Goal: Check status: Check status

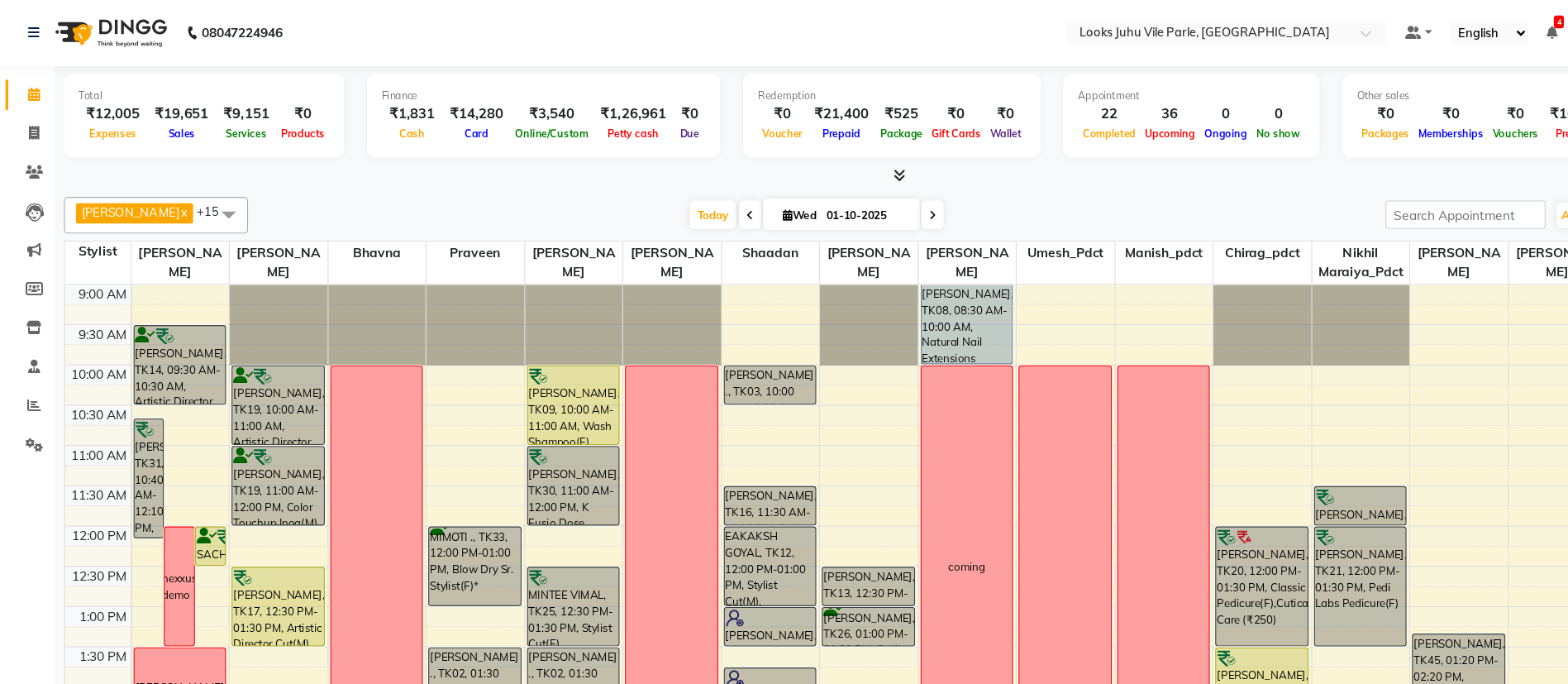
scroll to position [1, 0]
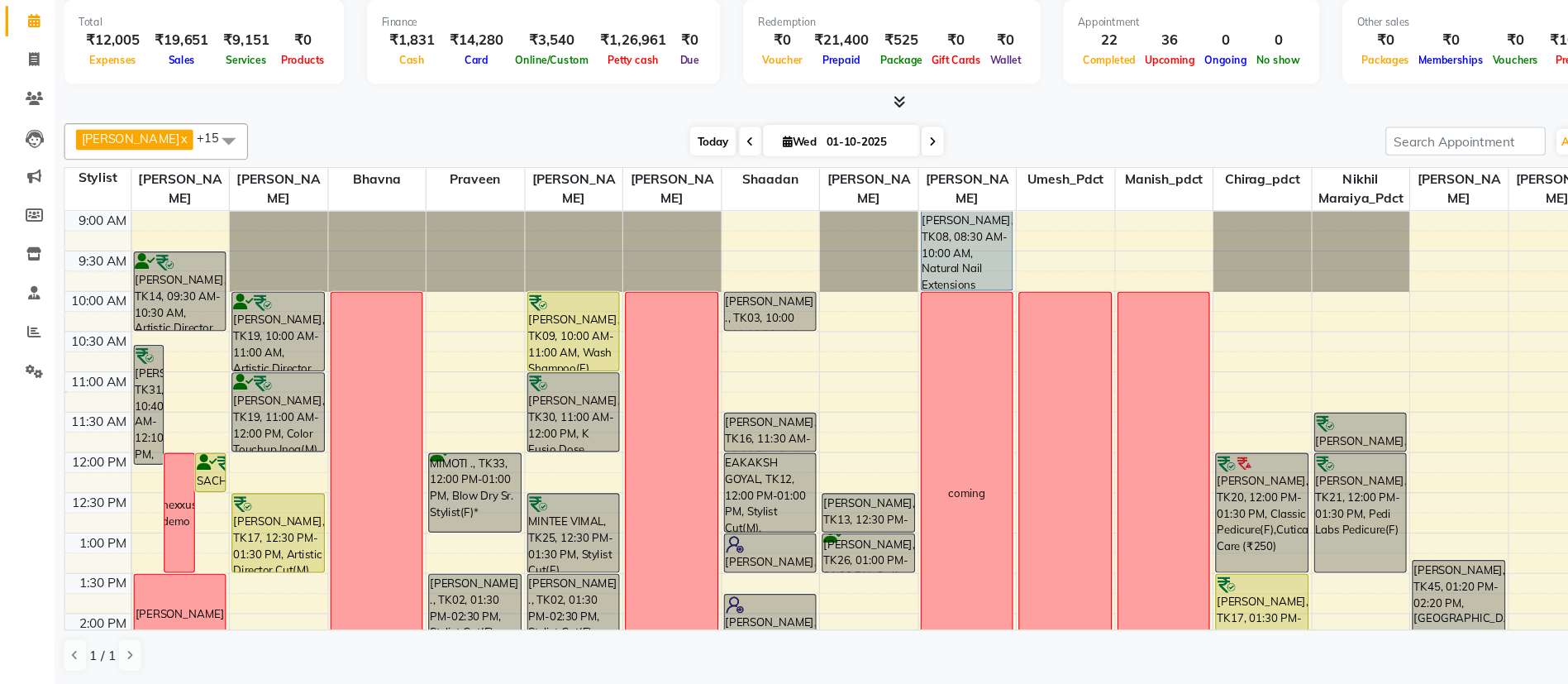
click at [623, 201] on span "Today" at bounding box center [644, 193] width 42 height 25
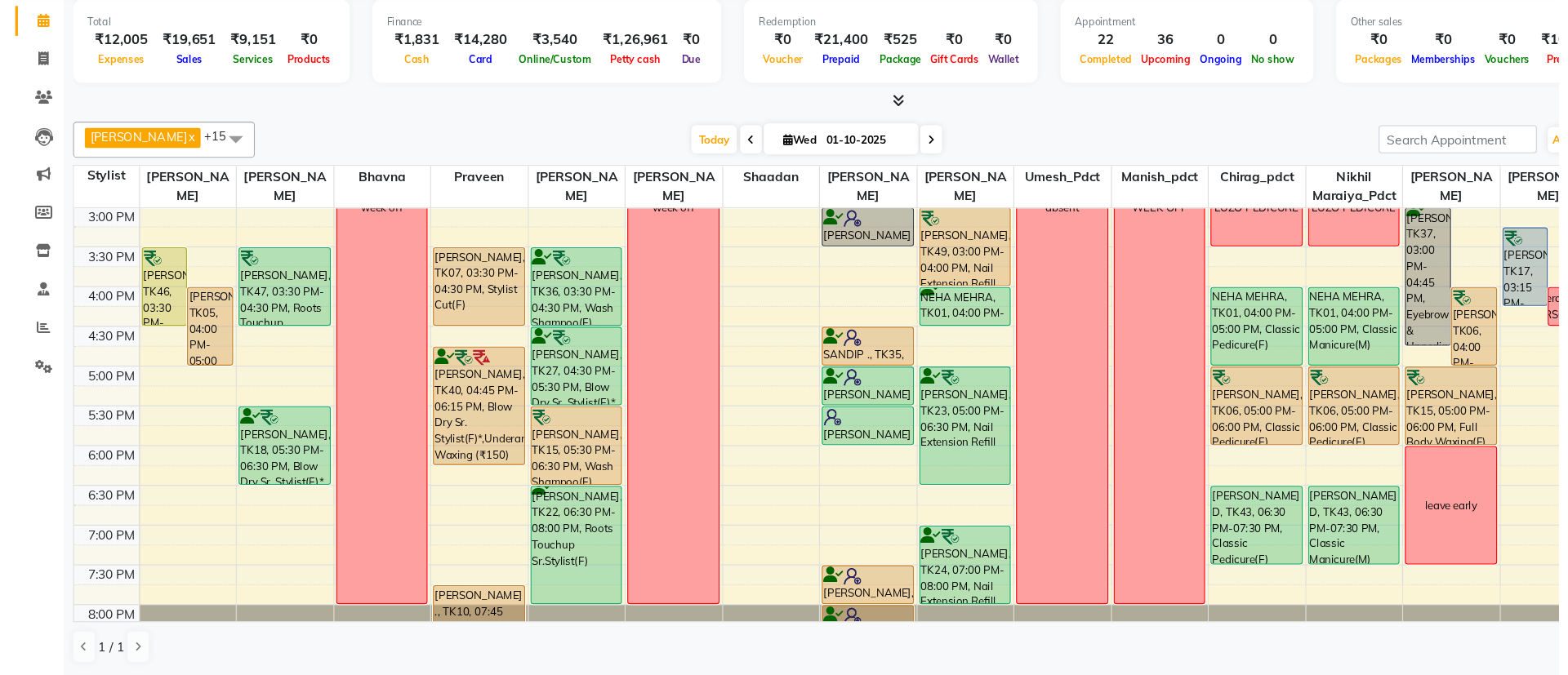
scroll to position [0, 0]
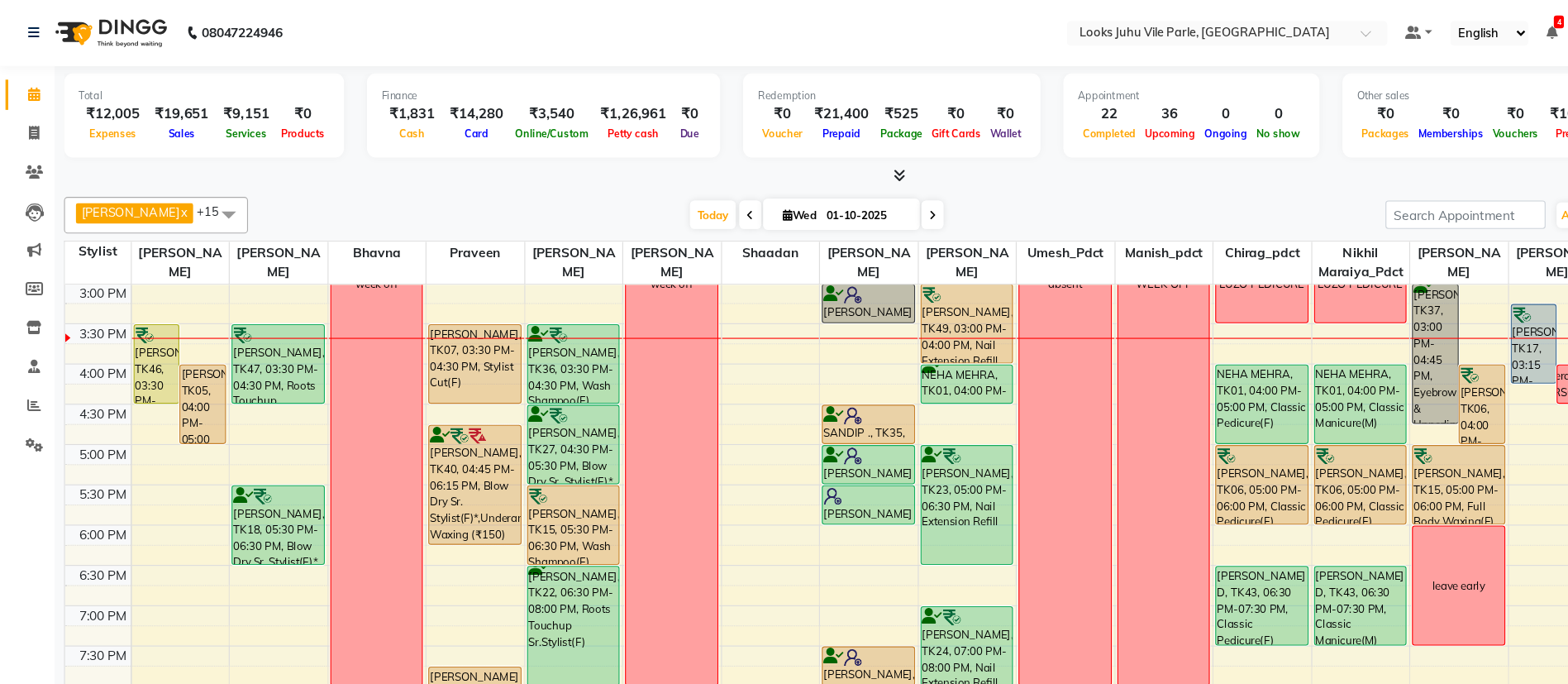
click at [126, 317] on div "[PERSON_NAME], TK46, 03:30 PM-04:30 PM, K Fusio Dose Treatment" at bounding box center [142, 329] width 41 height 71
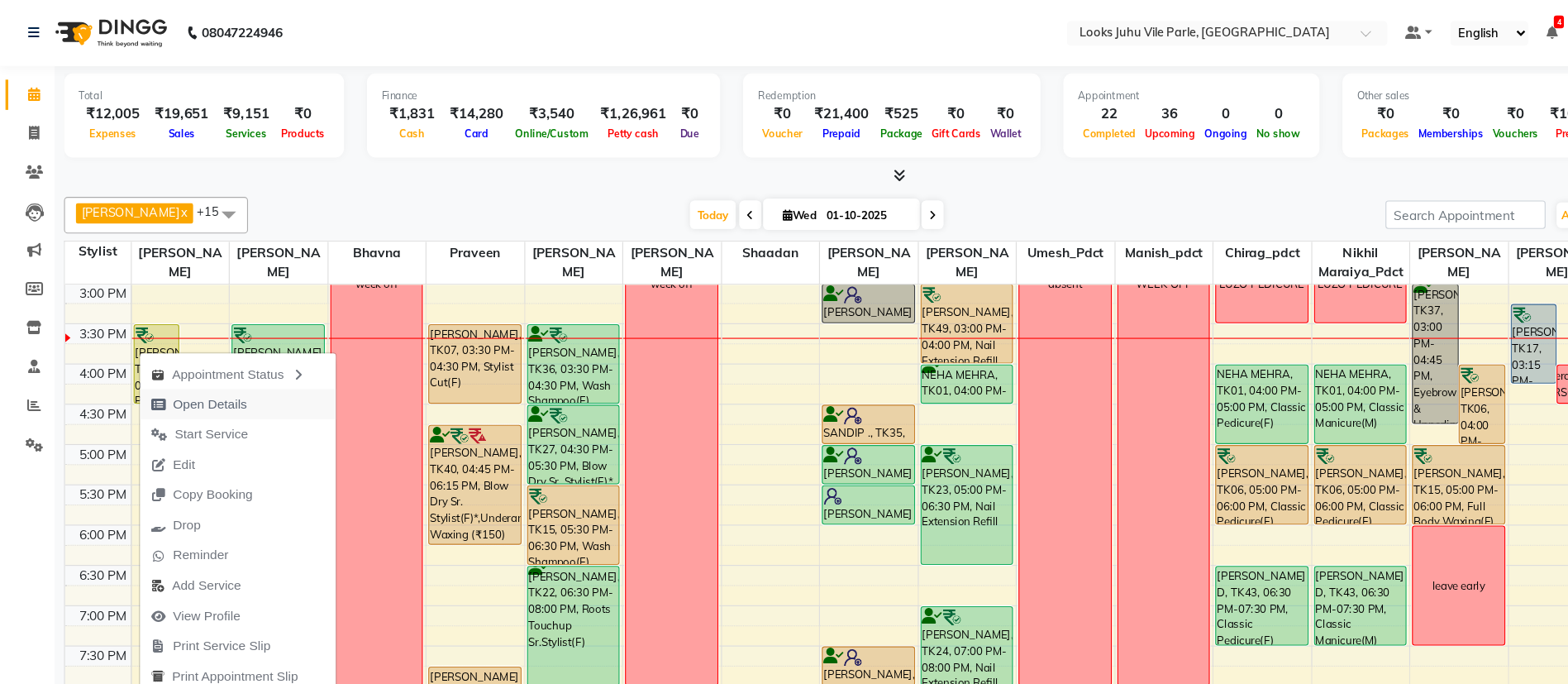
click at [188, 366] on span "Open Details" at bounding box center [189, 365] width 67 height 17
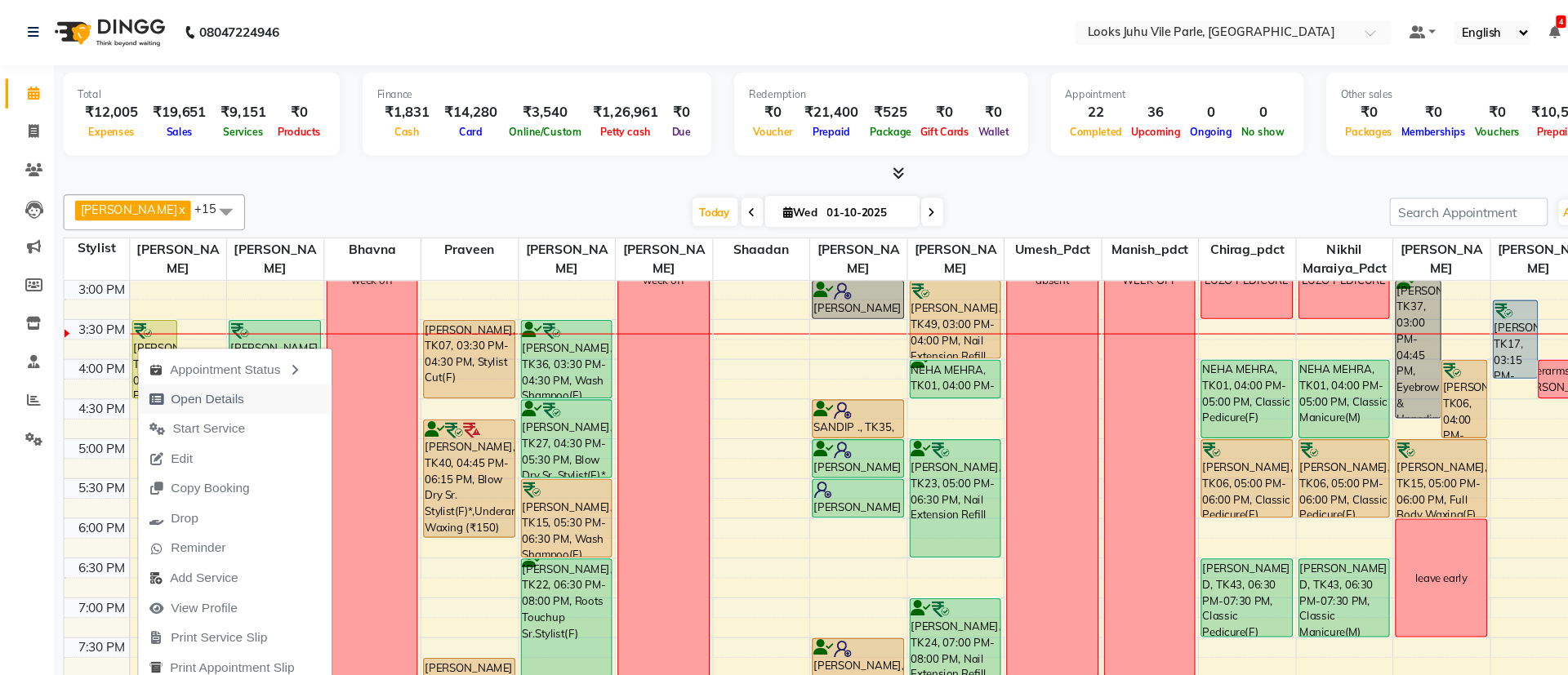
select select "8"
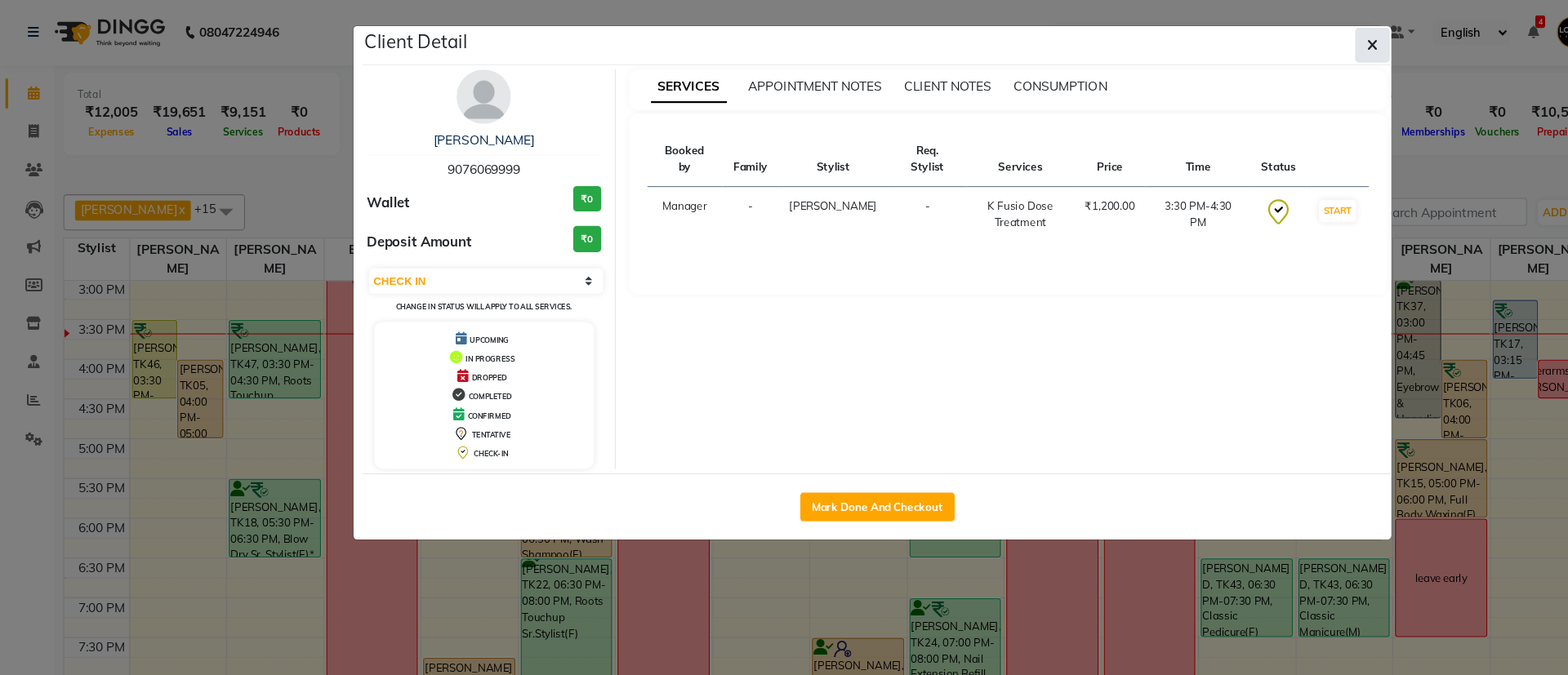
click at [1231, 39] on button "button" at bounding box center [1239, 40] width 31 height 31
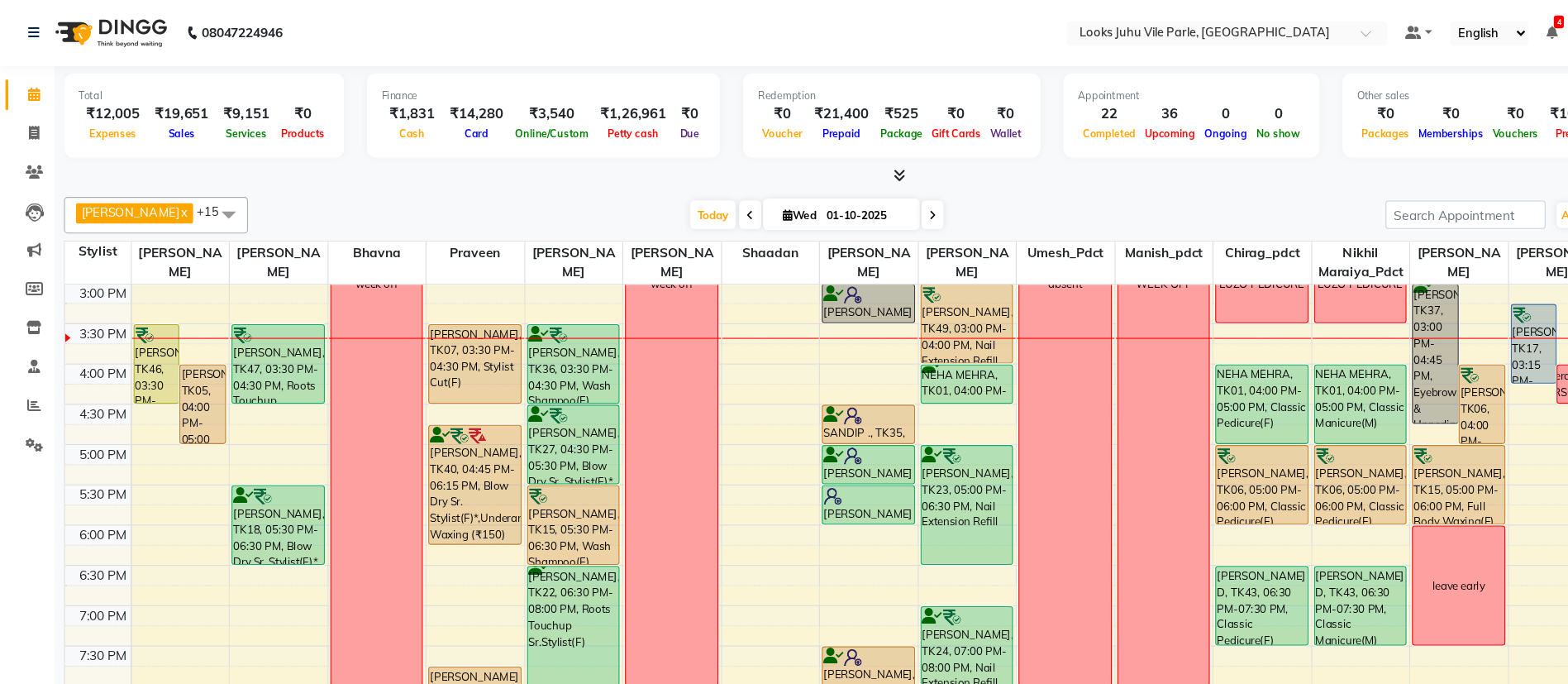
click at [140, 320] on div "[PERSON_NAME], TK46, 03:30 PM-04:30 PM, K Fusio Dose Treatment" at bounding box center [142, 329] width 41 height 71
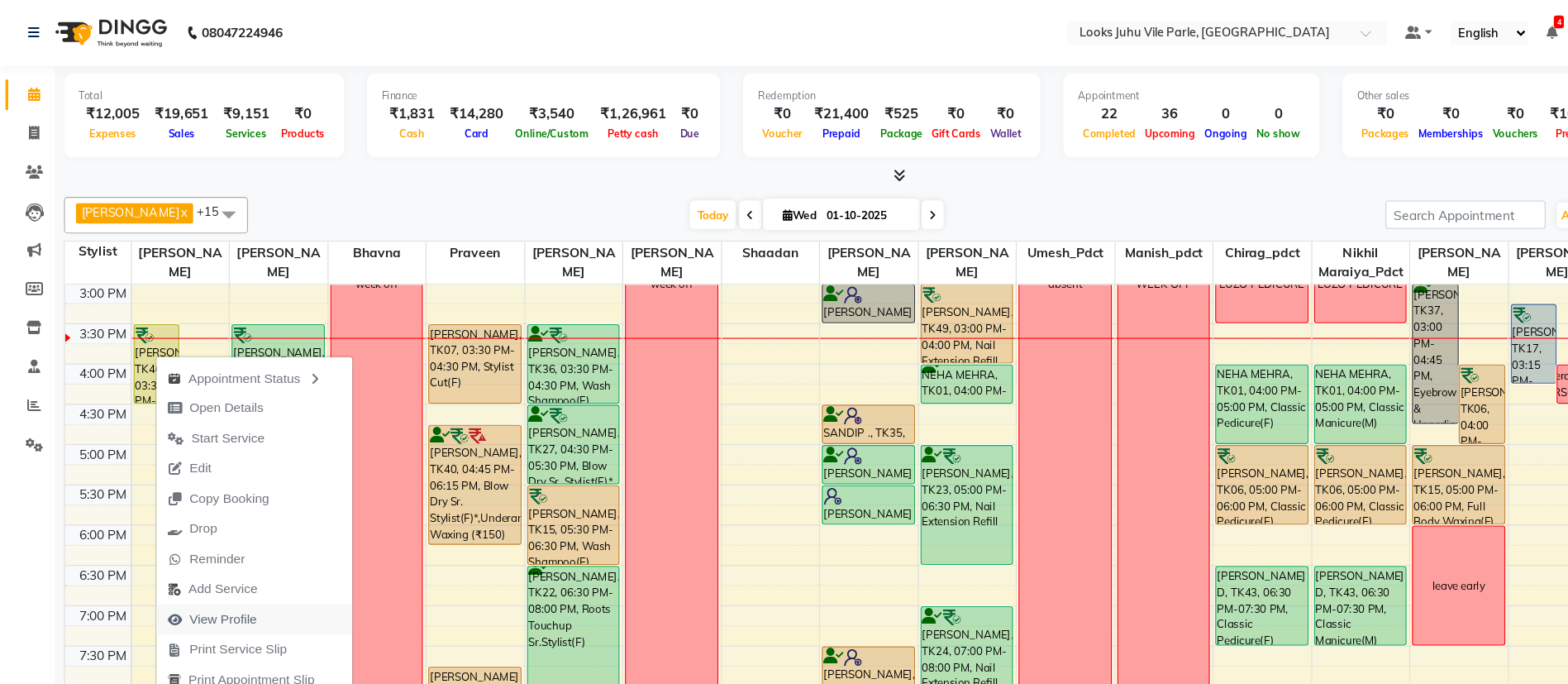
click at [208, 557] on span "View Profile" at bounding box center [201, 559] width 61 height 17
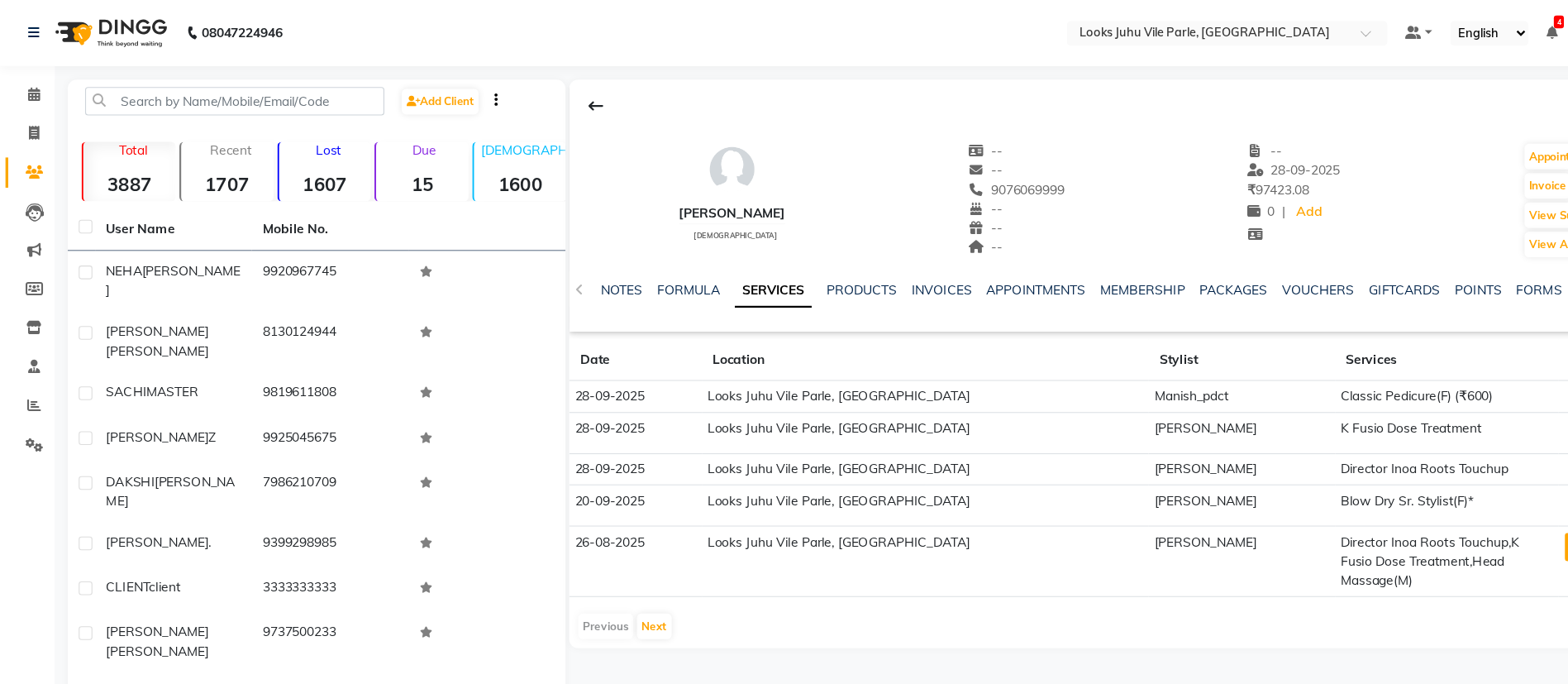
click at [1413, 483] on button "View Invoice" at bounding box center [1454, 494] width 82 height 25
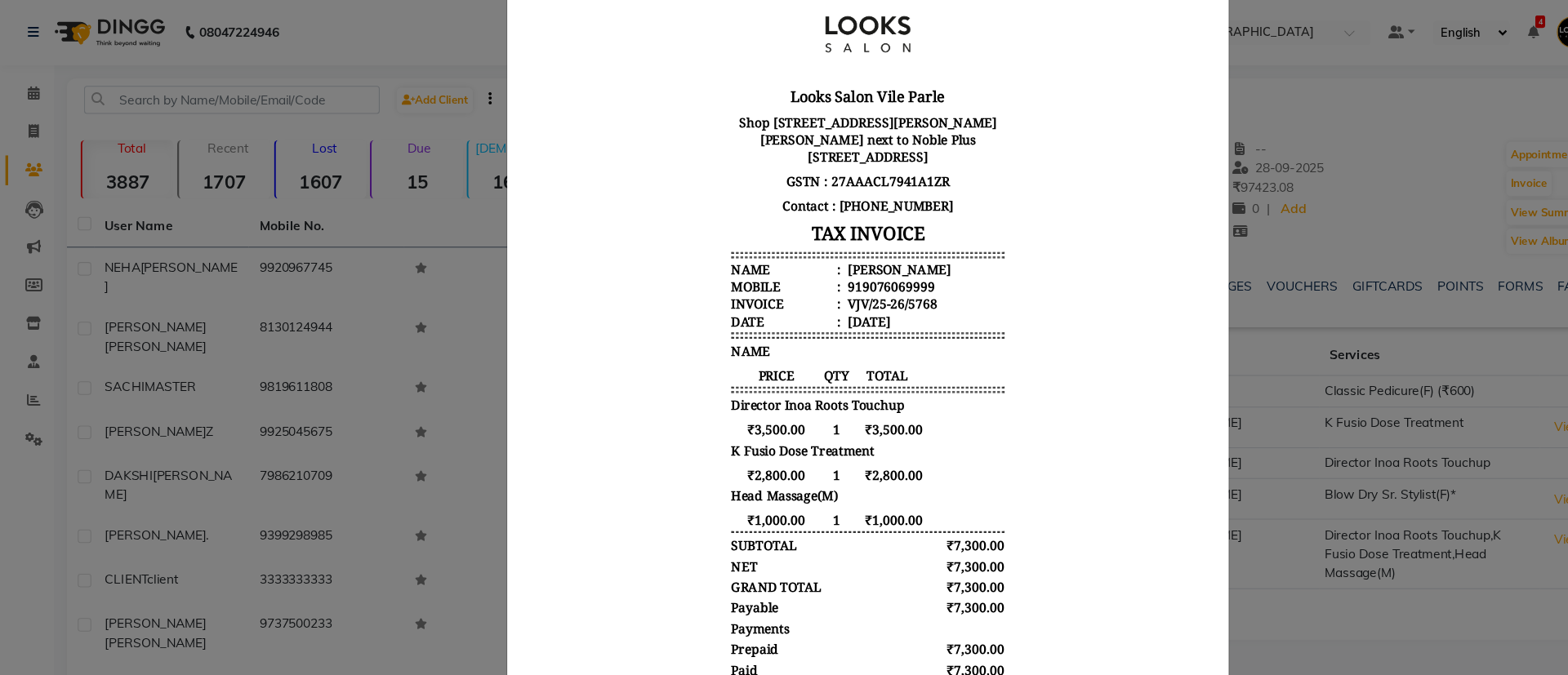
scroll to position [127, 0]
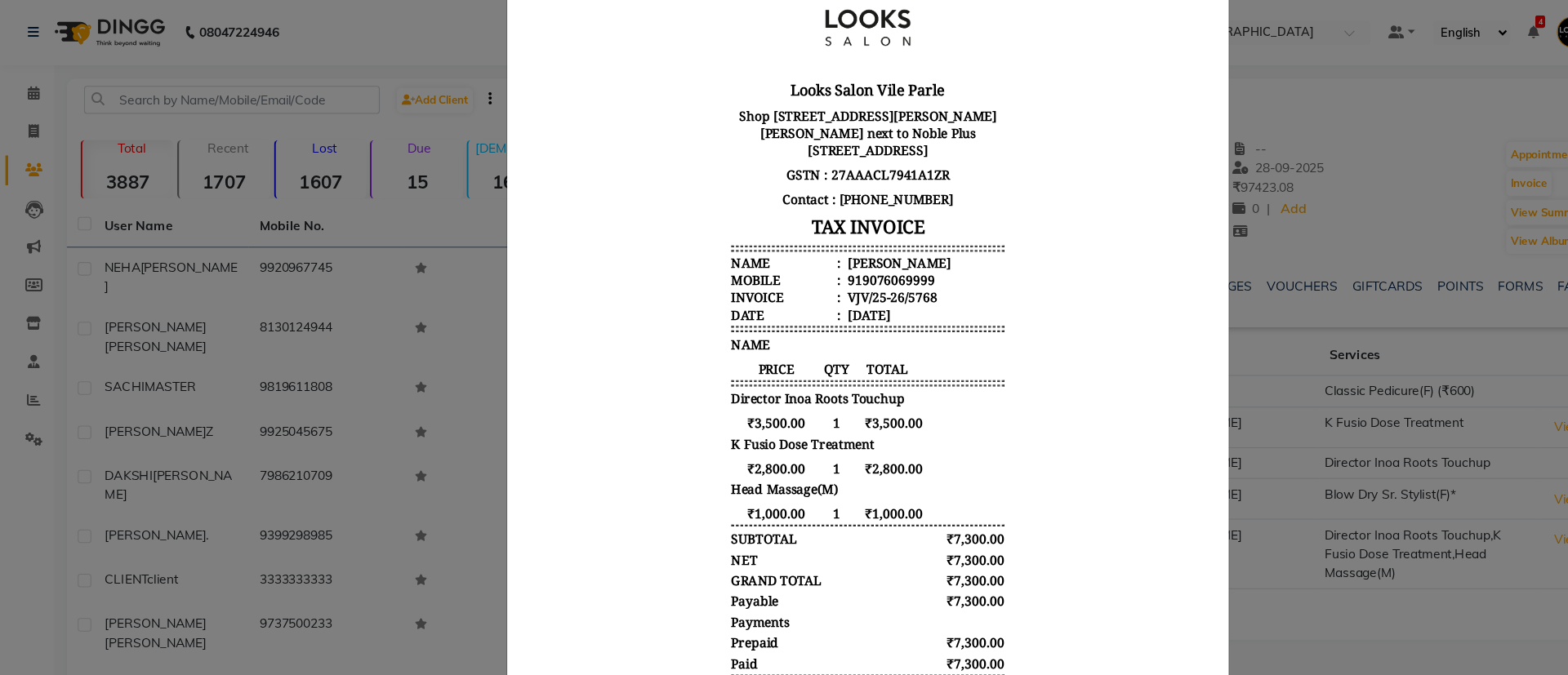
click at [1026, 245] on body "Looks Salon Vile Parle [STREET_ADDRESS][PERSON_NAME][PERSON_NAME] Marg next to …" at bounding box center [834, 319] width 612 height 690
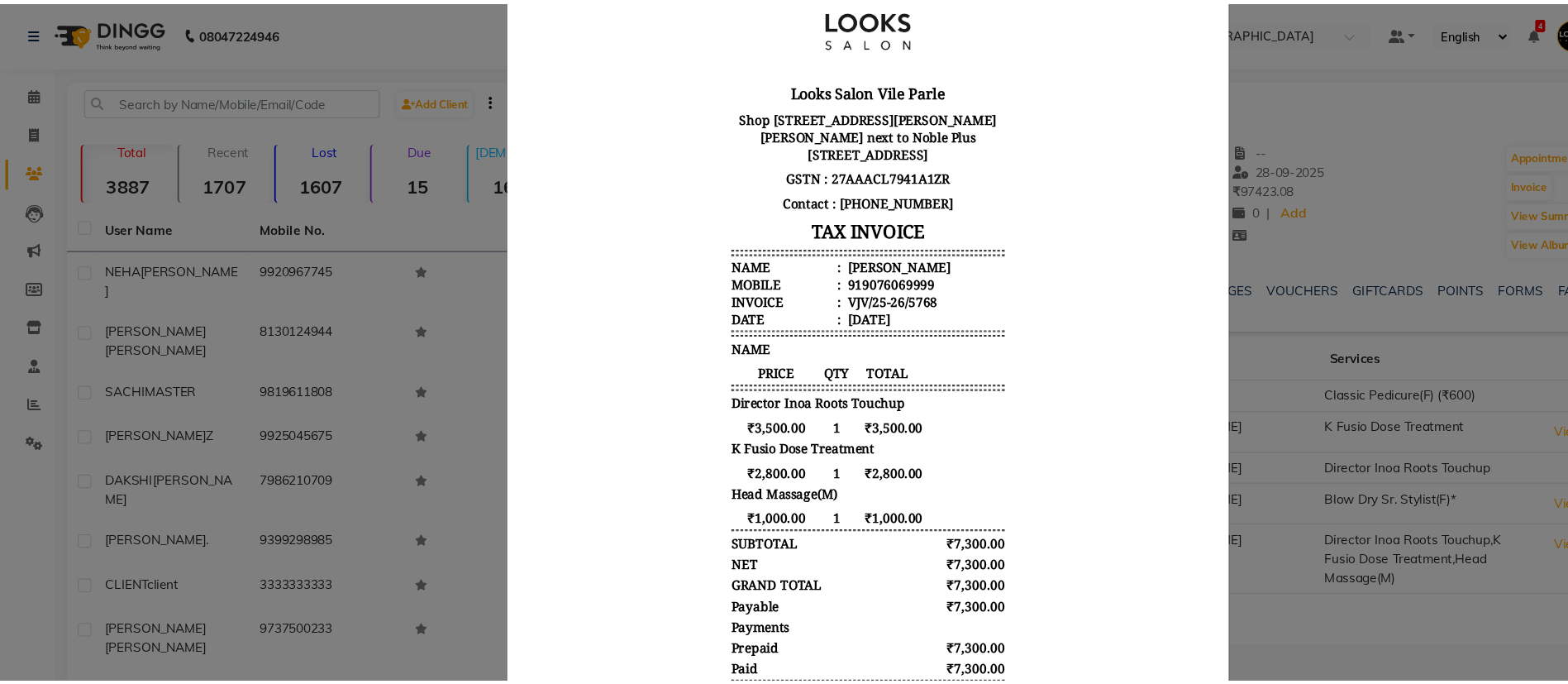
scroll to position [0, 0]
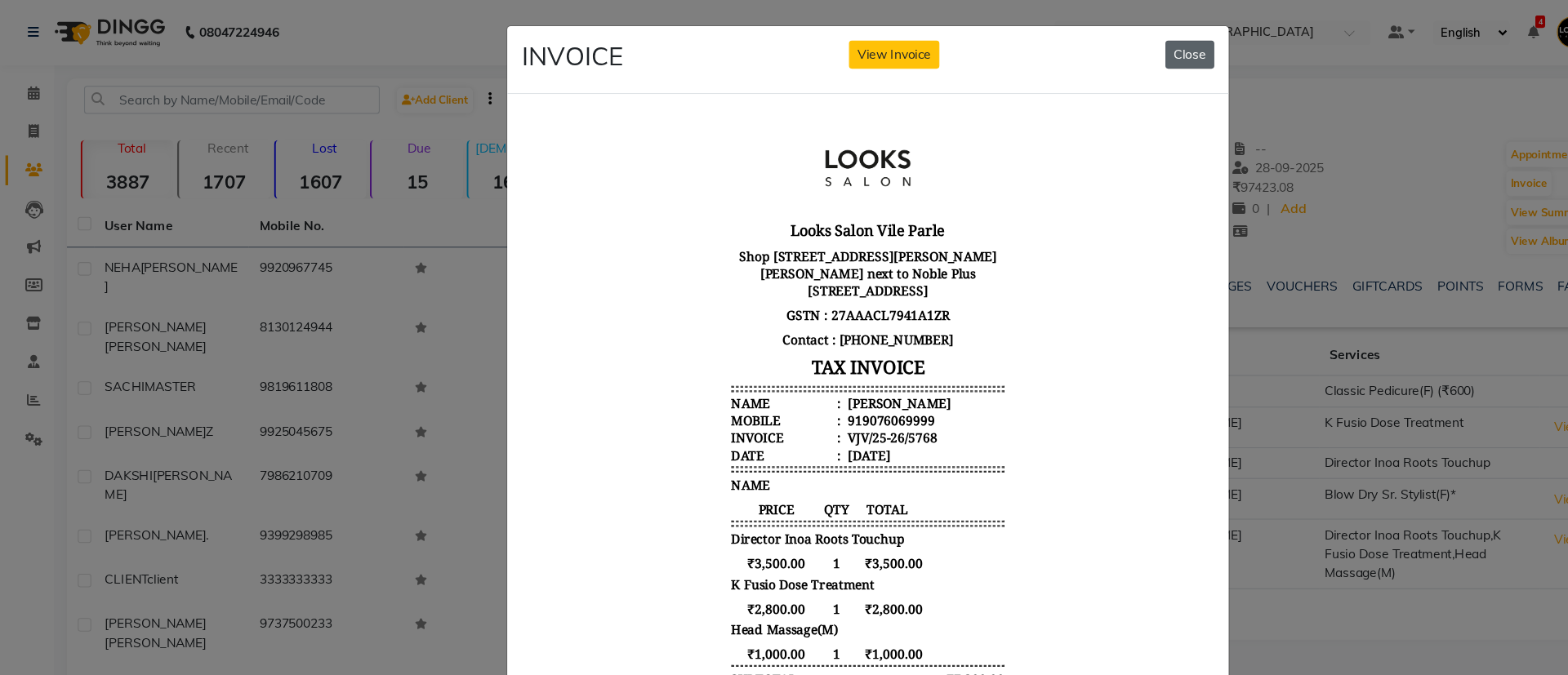
click at [1076, 60] on button "Close" at bounding box center [1075, 49] width 44 height 25
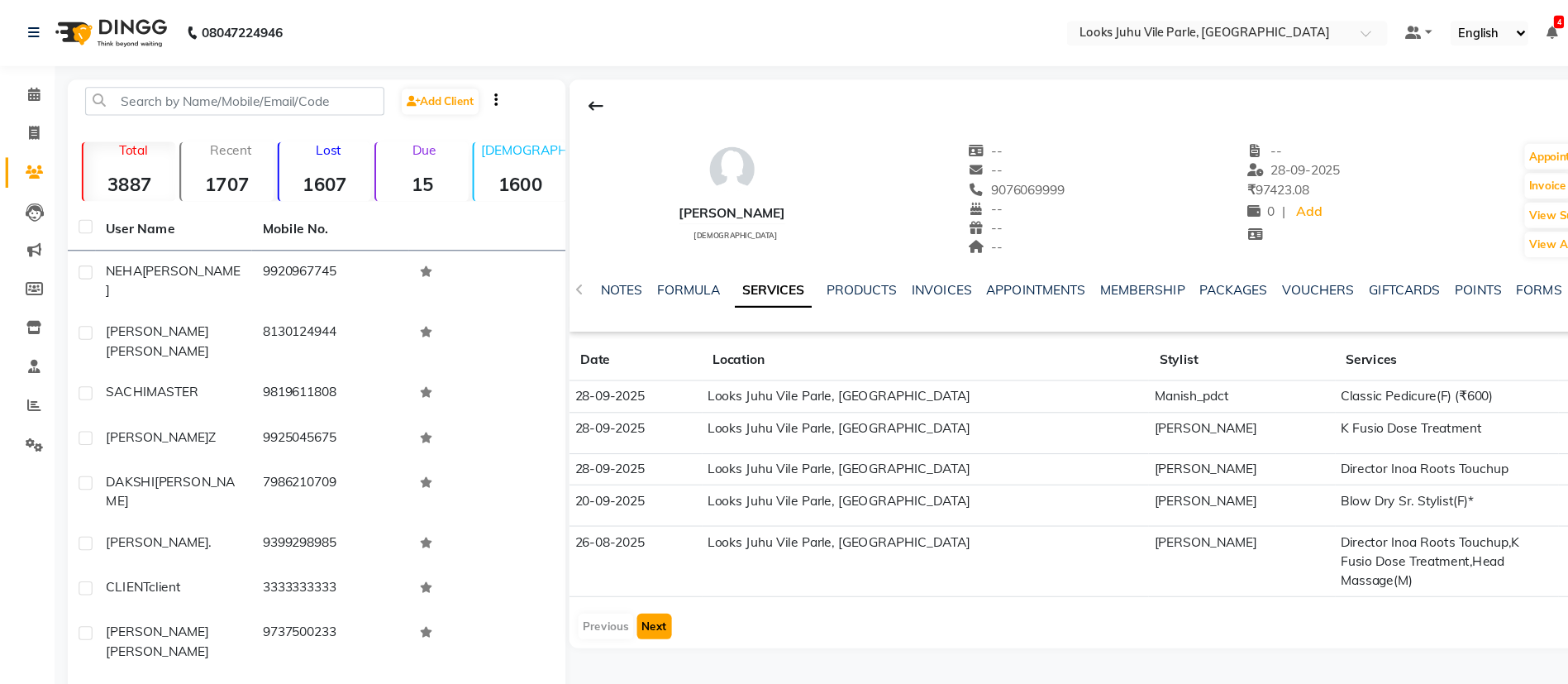
click at [594, 554] on button "Next" at bounding box center [590, 565] width 31 height 23
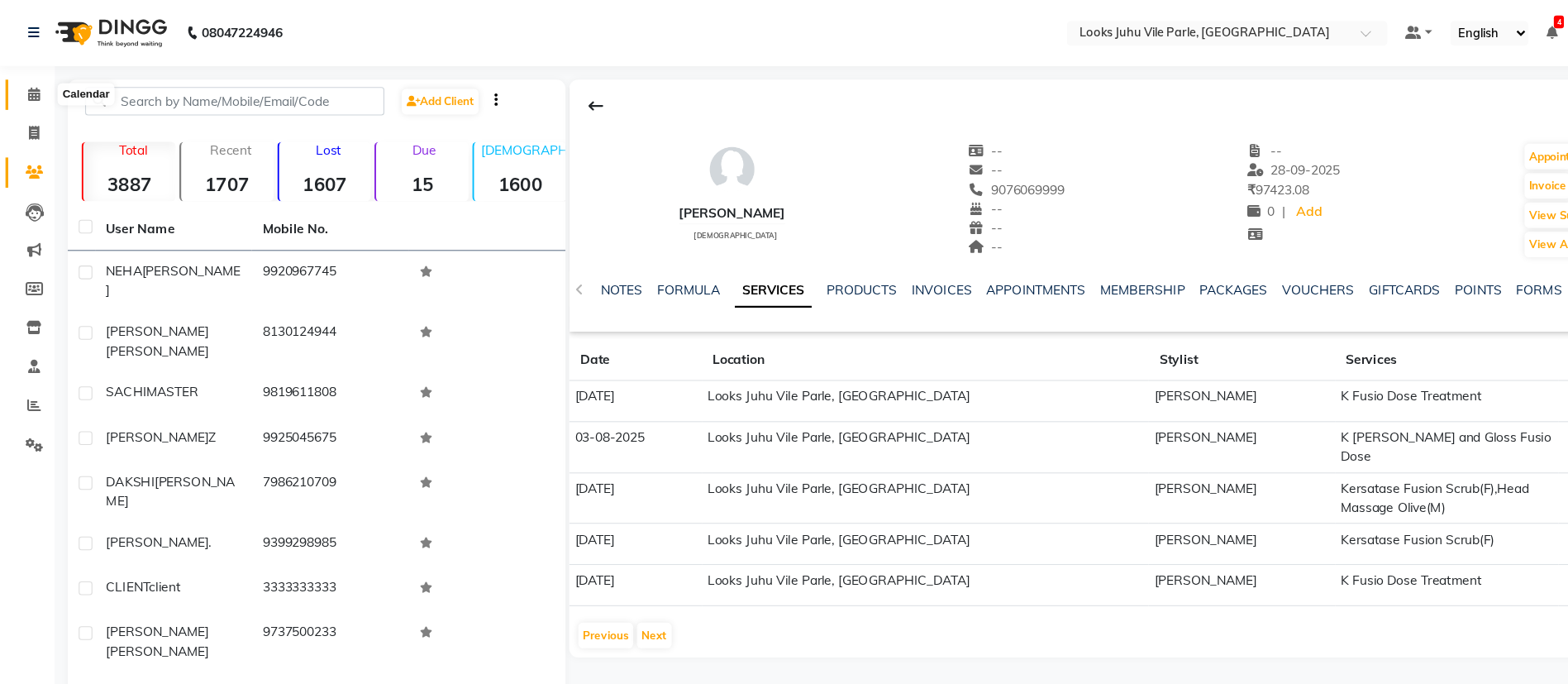
click at [26, 83] on icon at bounding box center [31, 84] width 11 height 13
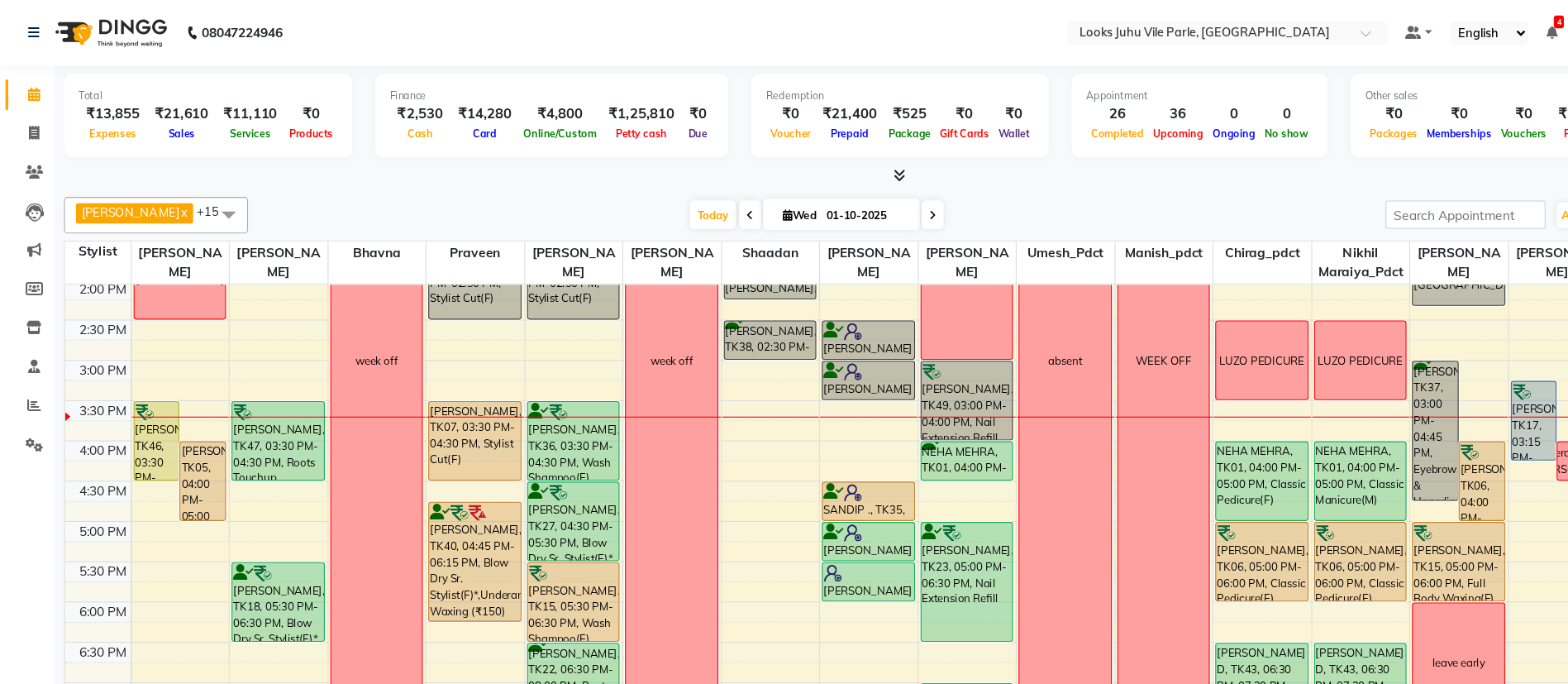
scroll to position [380, 0]
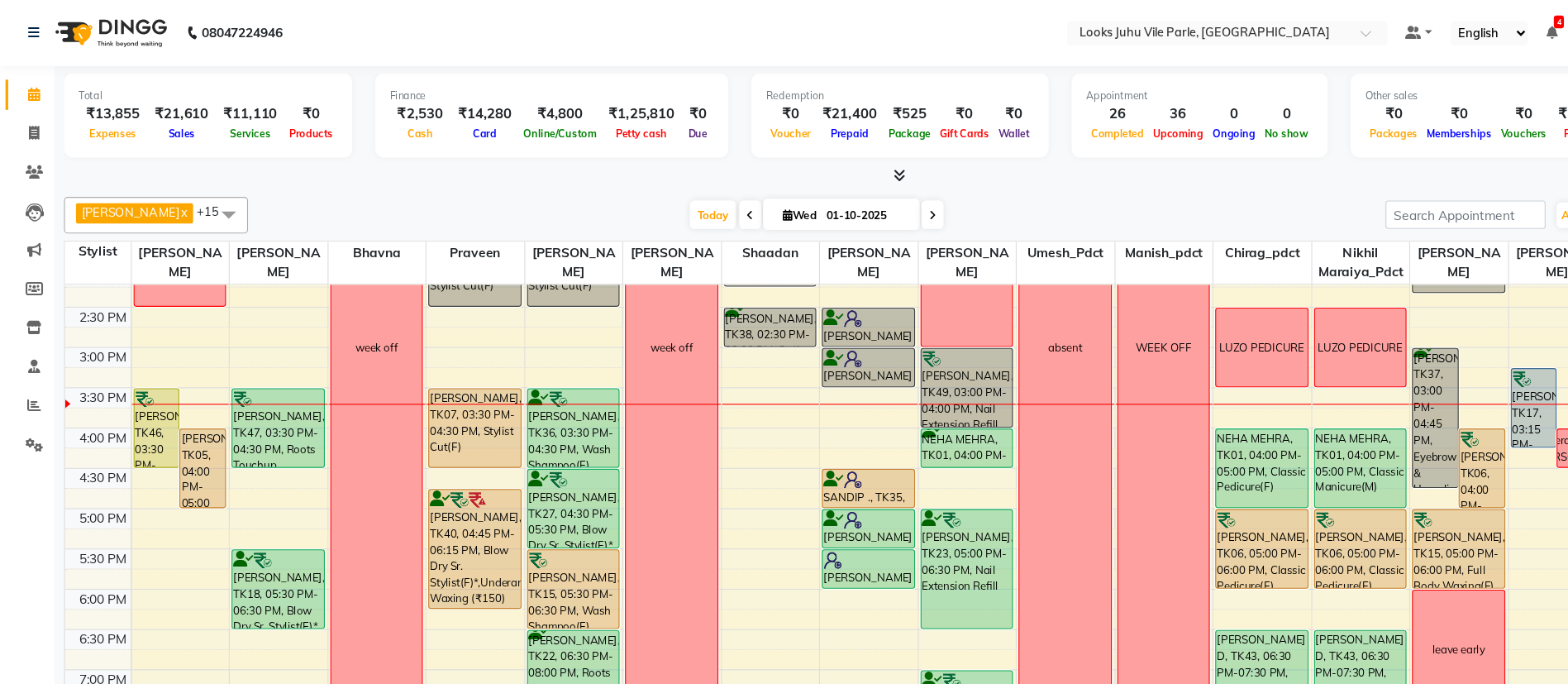
click at [839, 194] on icon at bounding box center [843, 195] width 7 height 10
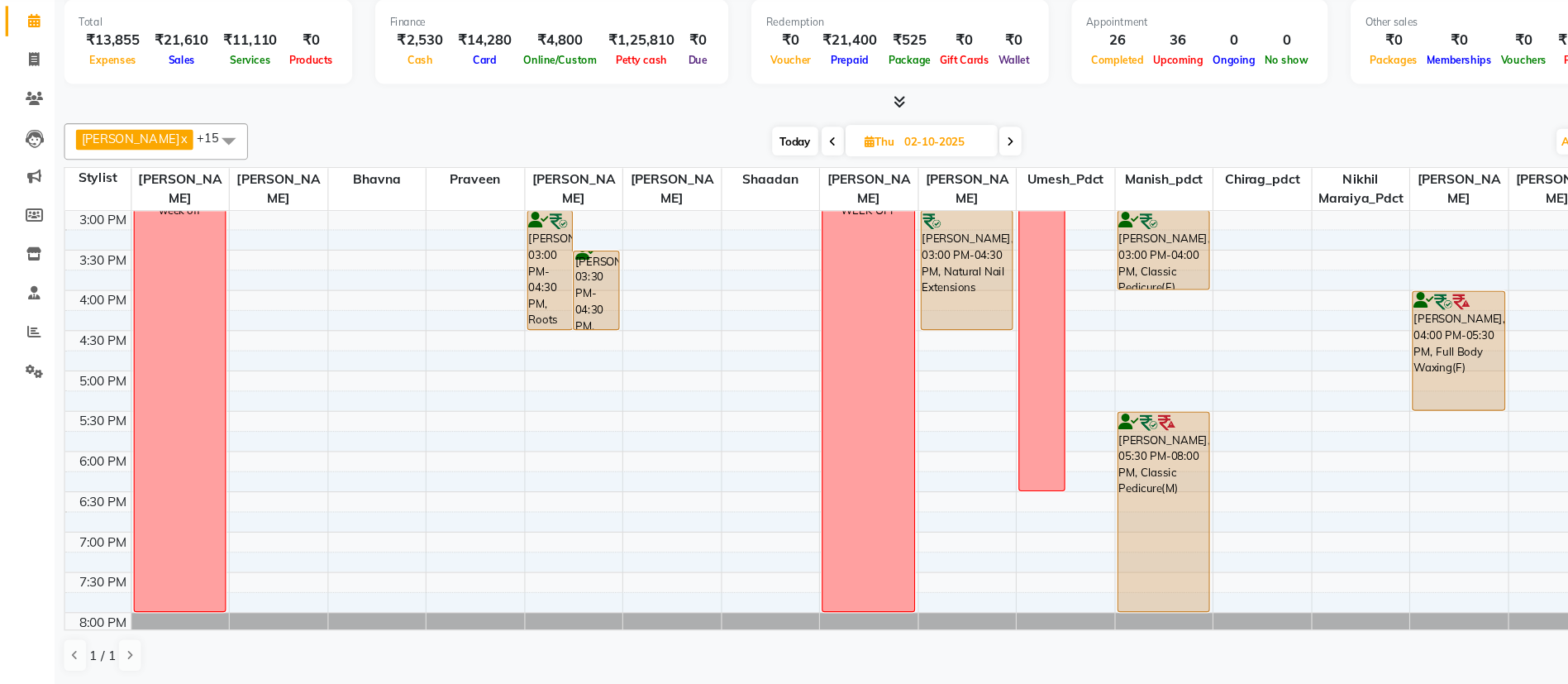
scroll to position [0, 0]
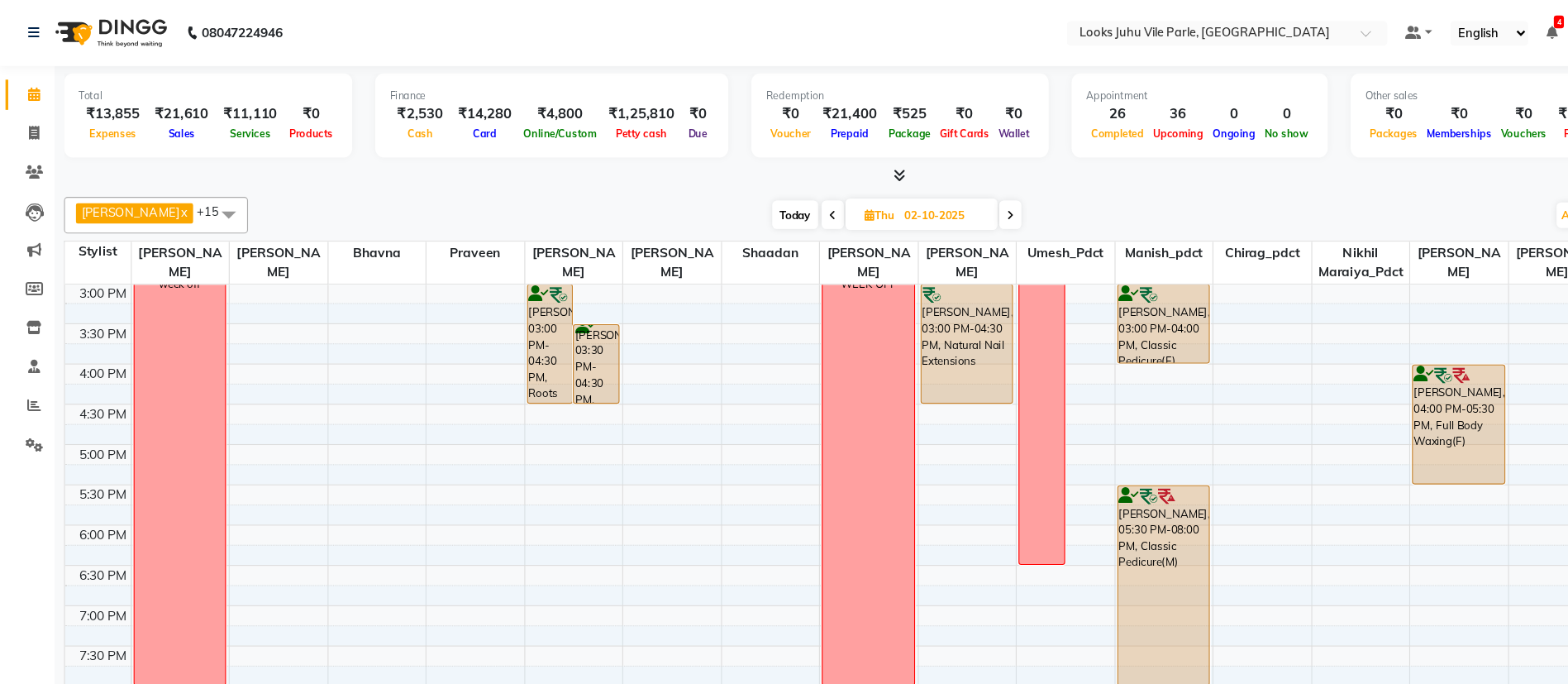
click at [910, 195] on icon at bounding box center [913, 195] width 7 height 10
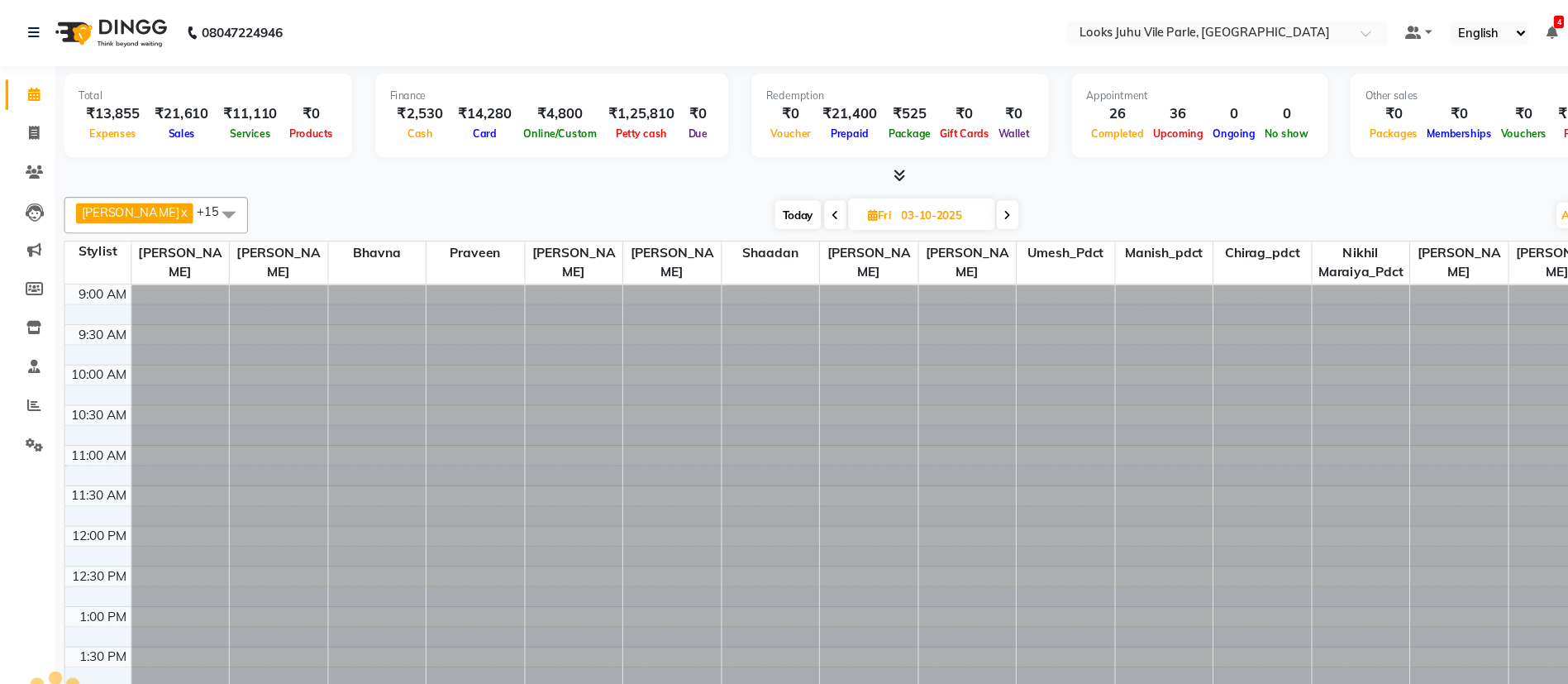
scroll to position [438, 0]
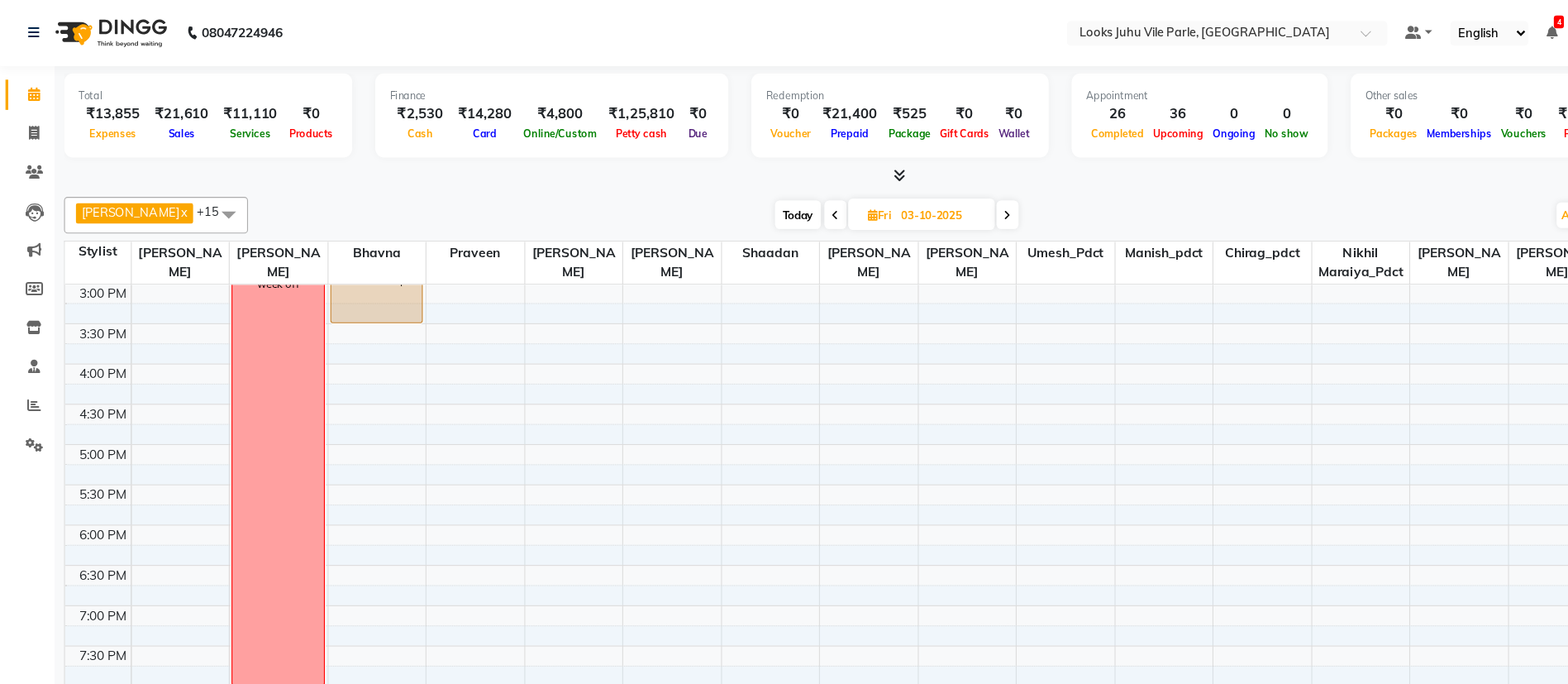
click at [713, 192] on span "Today" at bounding box center [720, 194] width 42 height 25
type input "01-10-2025"
